Goal: Task Accomplishment & Management: Manage account settings

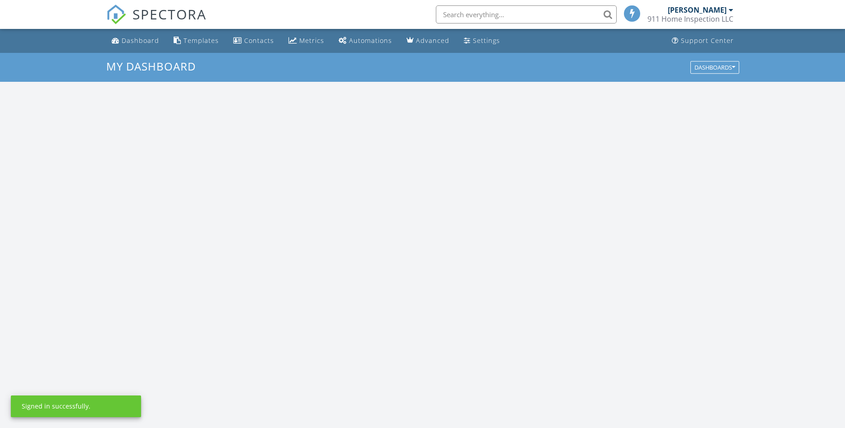
scroll to position [823, 845]
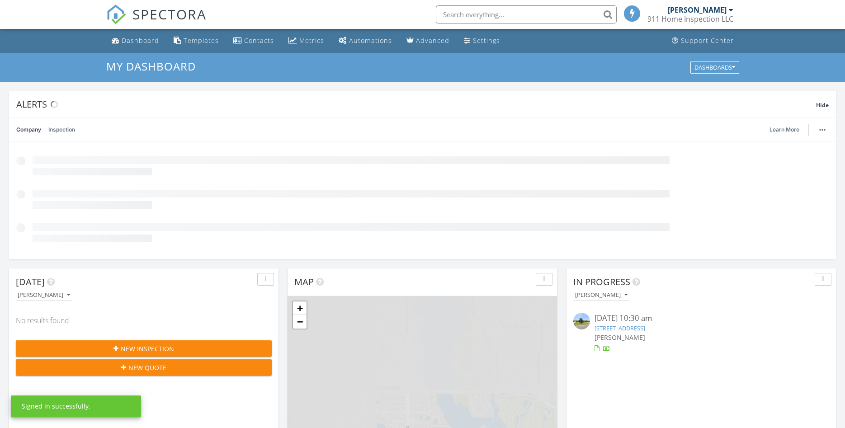
click at [490, 13] on input "text" at bounding box center [526, 14] width 181 height 18
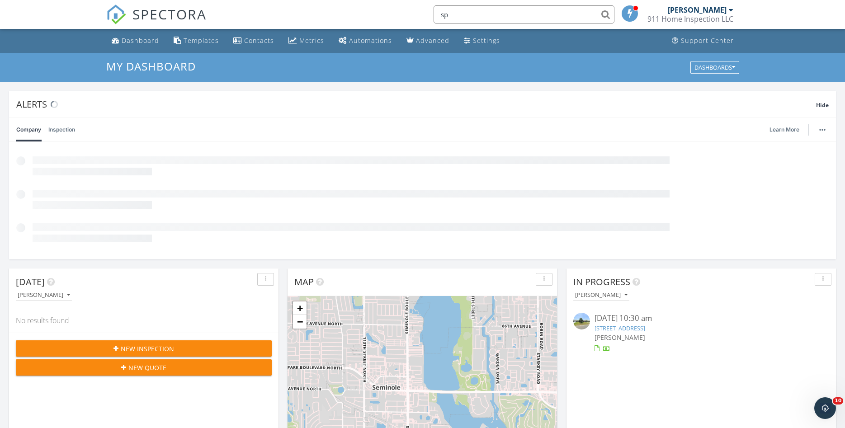
scroll to position [0, 0]
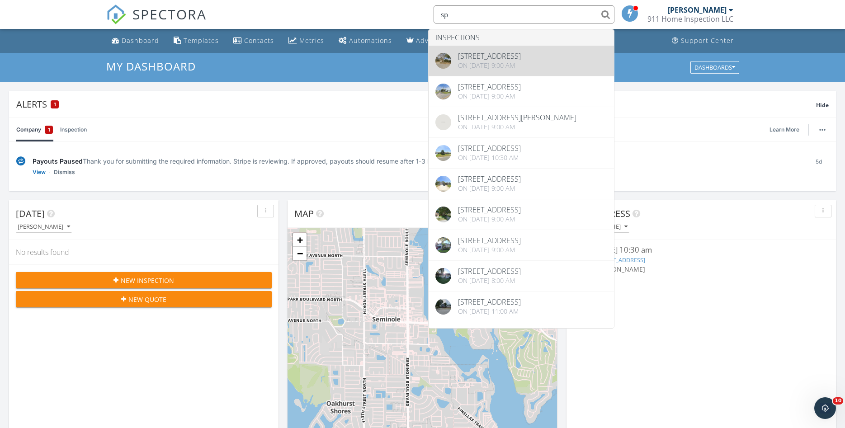
type input "sp"
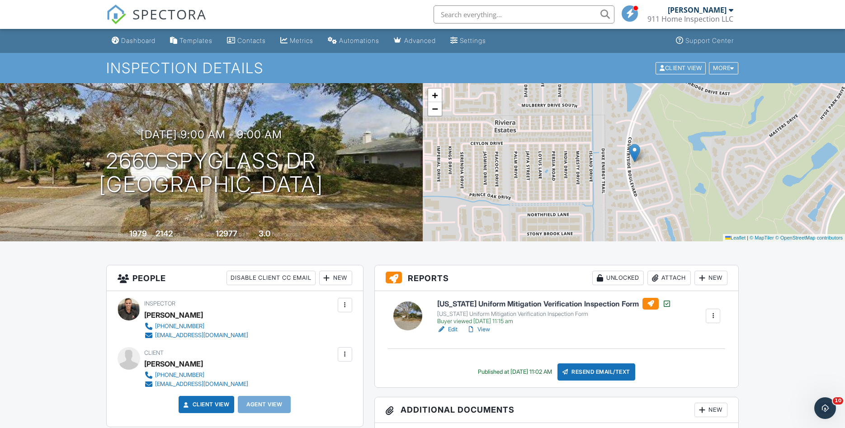
click at [449, 328] on link "Edit" at bounding box center [447, 329] width 20 height 9
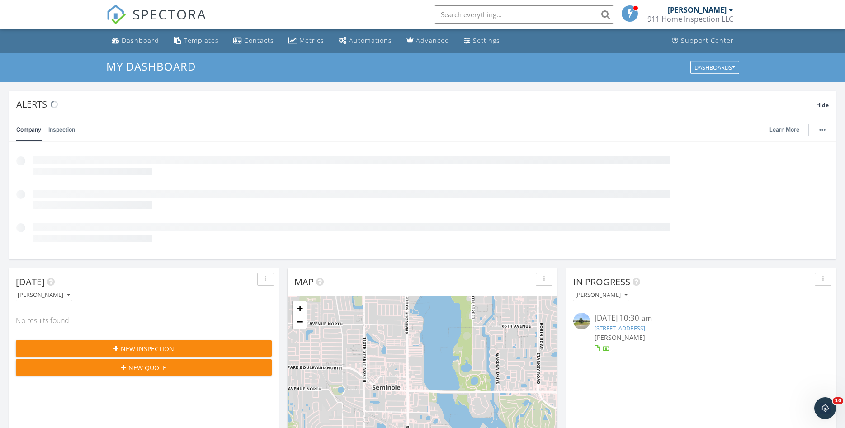
click at [471, 13] on input "text" at bounding box center [524, 14] width 181 height 18
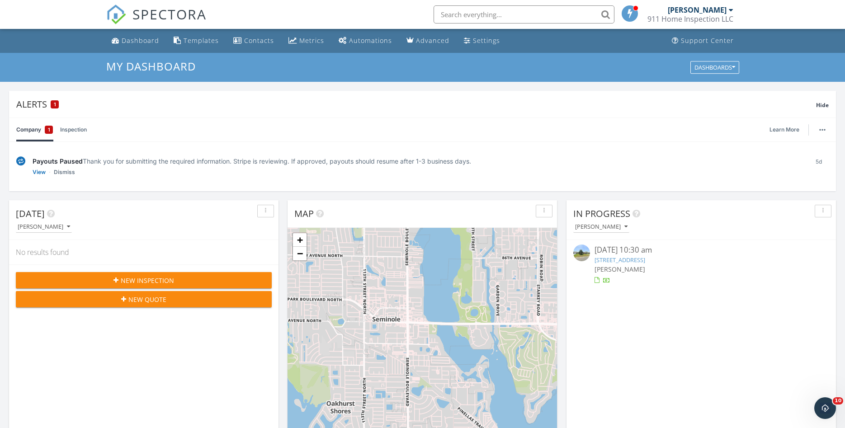
click at [471, 13] on input "text" at bounding box center [524, 14] width 181 height 18
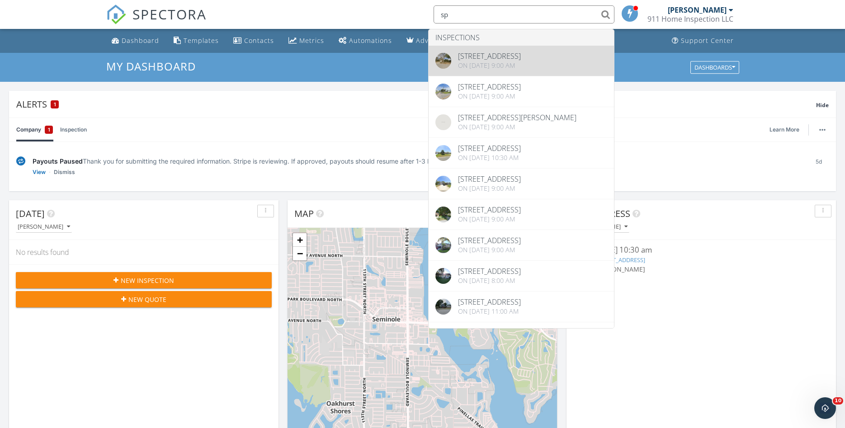
type input "sp"
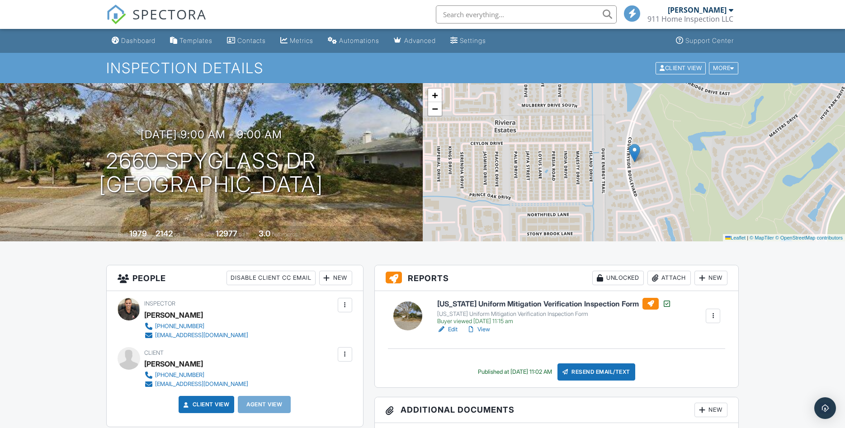
click at [486, 329] on link "View" at bounding box center [479, 329] width 24 height 9
click at [585, 367] on div "Resend Email/Text" at bounding box center [596, 372] width 78 height 17
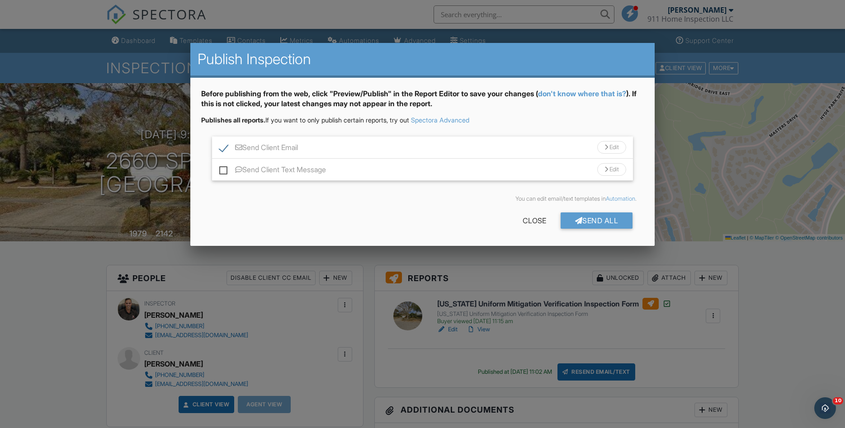
click at [218, 168] on div "Send Client Text Message Edit" at bounding box center [422, 170] width 421 height 22
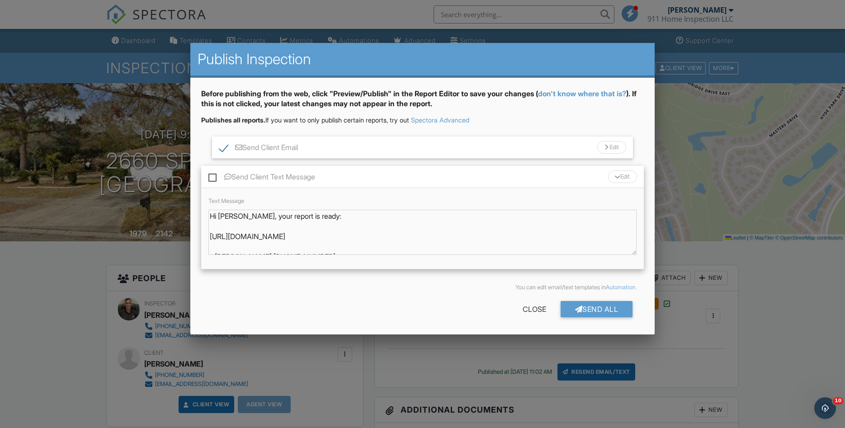
click at [210, 175] on label "Send Client Text Message" at bounding box center [261, 178] width 107 height 11
click at [210, 175] on input "Send Client Text Message" at bounding box center [211, 173] width 6 height 6
checkbox input "true"
click at [599, 312] on div "Send All" at bounding box center [597, 309] width 72 height 16
